Goal: Transaction & Acquisition: Purchase product/service

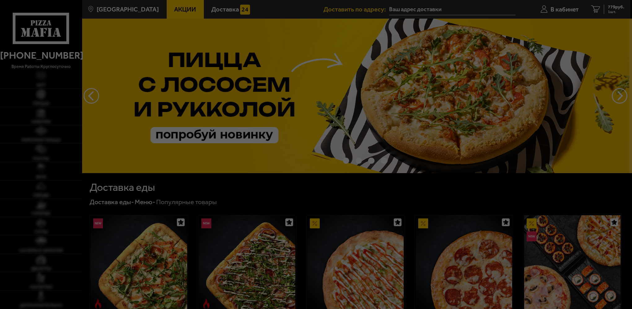
type input "[STREET_ADDRESS]"
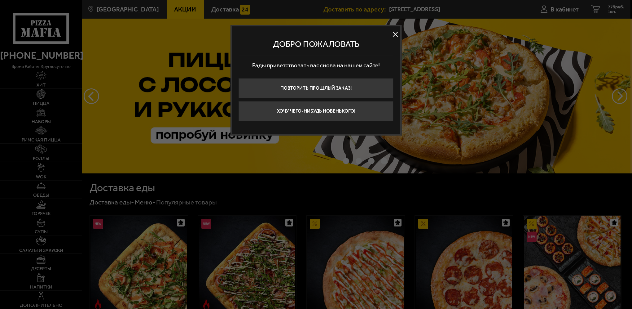
click at [347, 105] on button "Хочу чего-нибудь новенького!" at bounding box center [316, 111] width 155 height 20
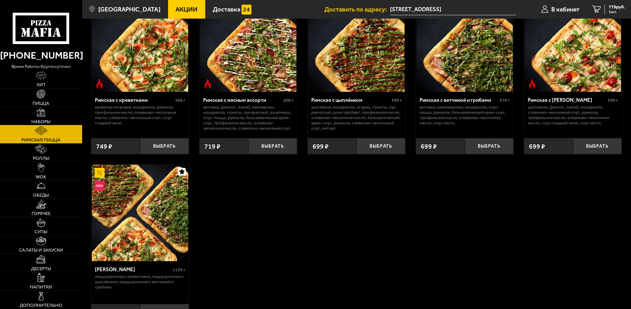
scroll to position [124, 0]
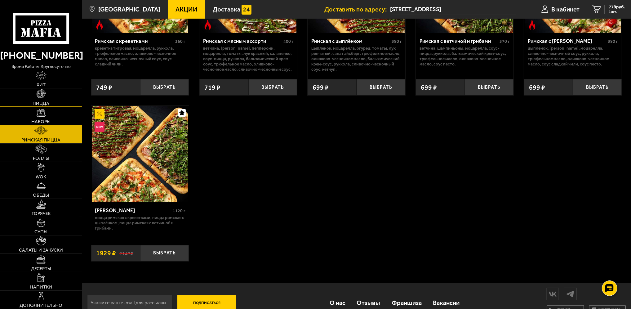
click at [47, 91] on link "Пицца" at bounding box center [41, 97] width 82 height 18
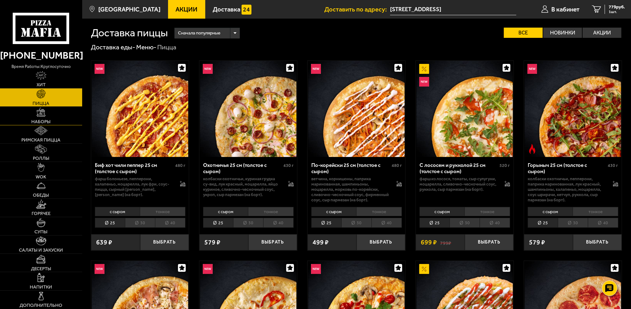
click at [45, 112] on img at bounding box center [41, 112] width 9 height 9
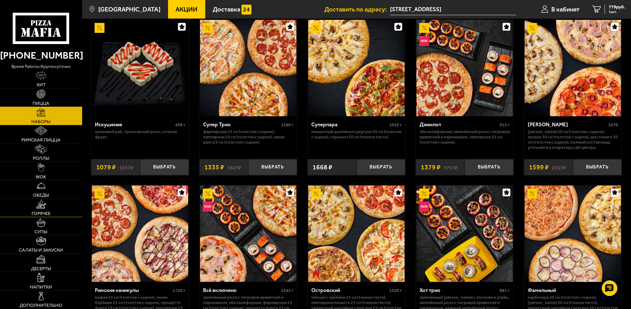
scroll to position [248, 0]
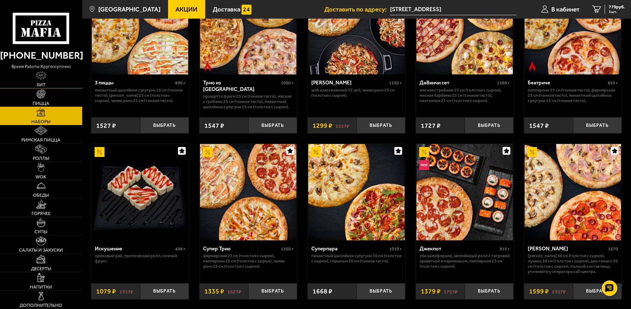
click at [51, 81] on link "Хит" at bounding box center [41, 79] width 82 height 18
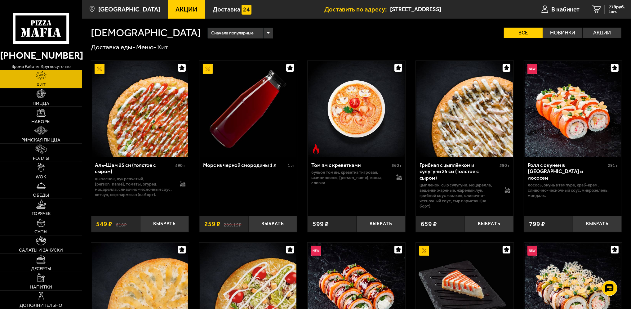
click at [208, 33] on div "Сначала популярные" at bounding box center [240, 33] width 65 height 11
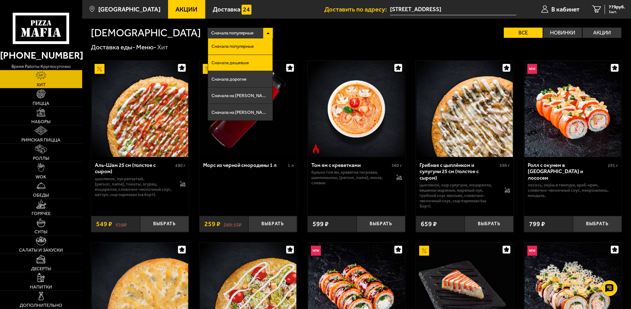
click at [211, 62] on span "Сначала дешевые" at bounding box center [230, 62] width 38 height 5
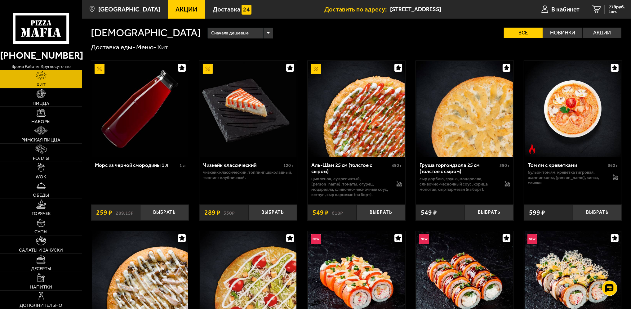
click at [46, 117] on link "Наборы" at bounding box center [41, 116] width 82 height 18
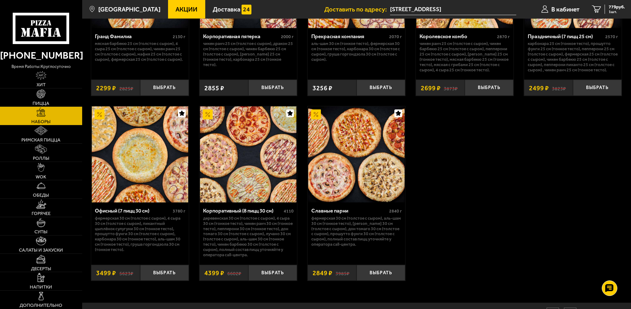
scroll to position [992, 0]
